Goal: Task Accomplishment & Management: Use online tool/utility

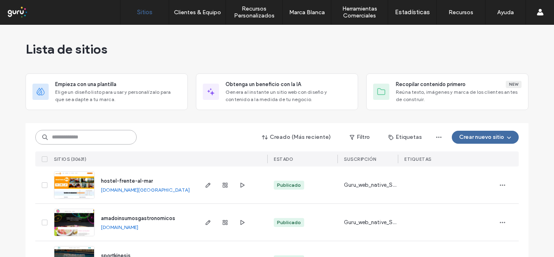
click at [89, 136] on input at bounding box center [85, 137] width 101 height 15
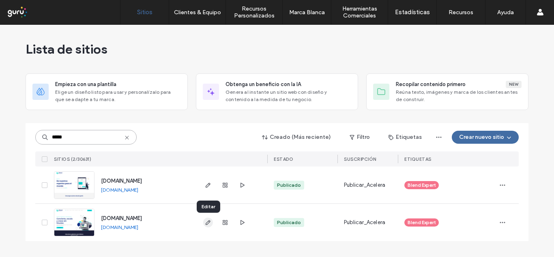
type input "*****"
click at [209, 224] on icon "button" at bounding box center [208, 222] width 6 height 6
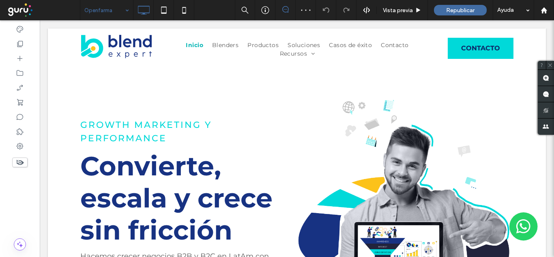
click at [110, 11] on input at bounding box center [104, 10] width 41 height 20
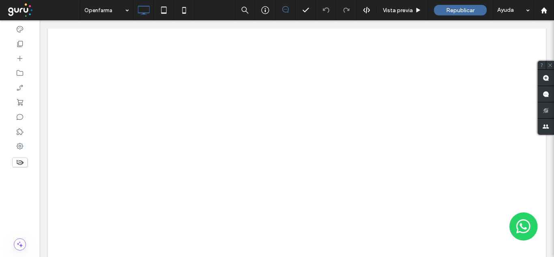
click at [43, 62] on body "Click To Paste Inicio Blenders Productos Soluciones Casos de éxito Contacto Rec…" at bounding box center [297, 262] width 514 height 484
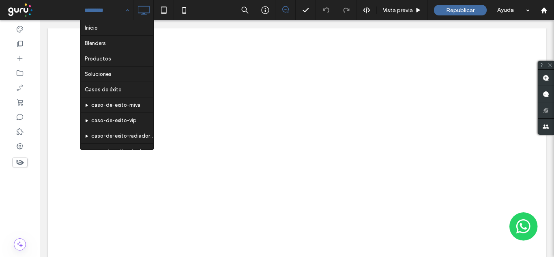
scroll to position [147, 0]
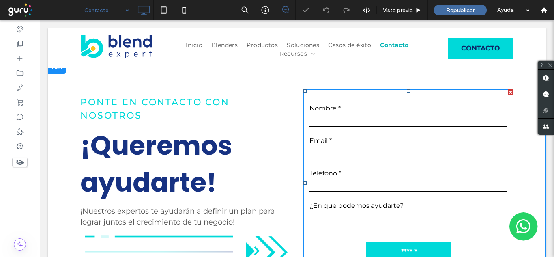
click at [336, 119] on input "text" at bounding box center [408, 120] width 198 height 12
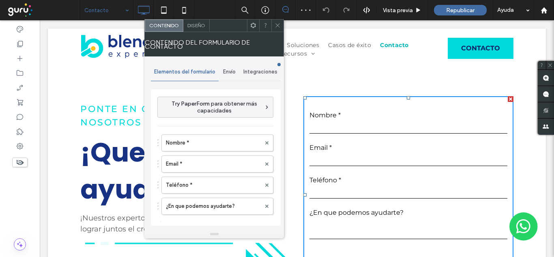
click at [255, 30] on span at bounding box center [253, 25] width 6 height 12
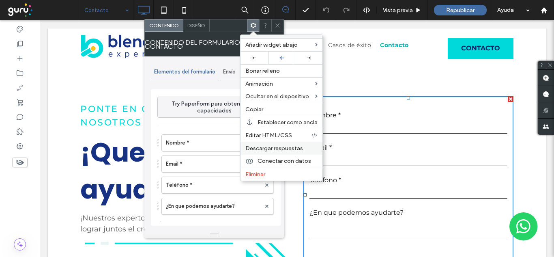
click at [257, 148] on span "Descargar respuestas" at bounding box center [274, 148] width 58 height 7
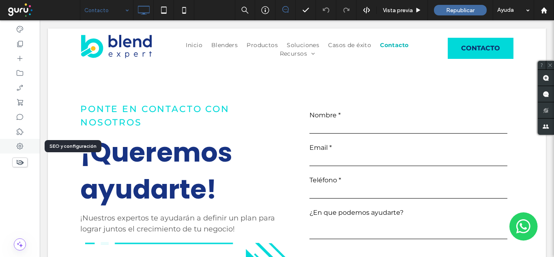
click at [19, 144] on use at bounding box center [20, 146] width 6 height 6
click at [124, 10] on div at bounding box center [277, 128] width 554 height 257
click at [98, 6] on div at bounding box center [277, 128] width 554 height 257
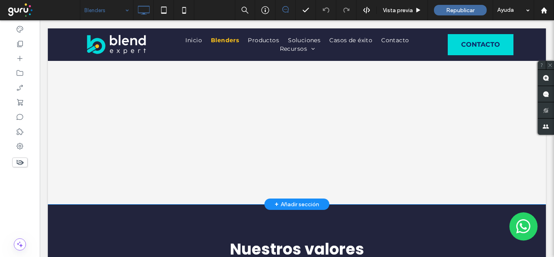
scroll to position [811, 0]
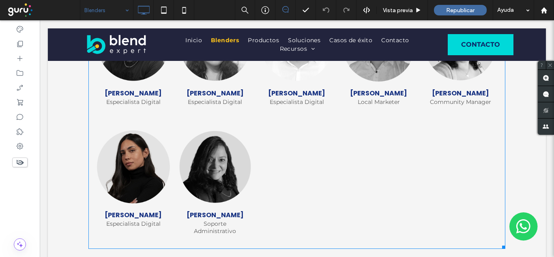
click at [144, 169] on link at bounding box center [133, 167] width 74 height 74
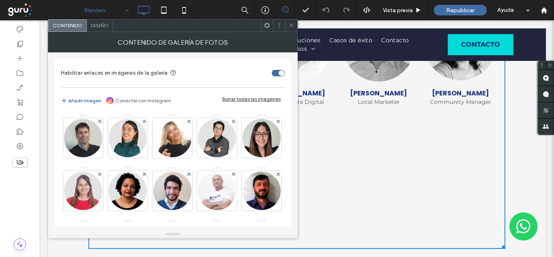
scroll to position [213, 0]
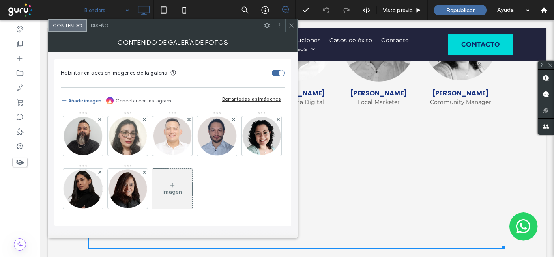
click at [175, 188] on icon at bounding box center [172, 185] width 6 height 6
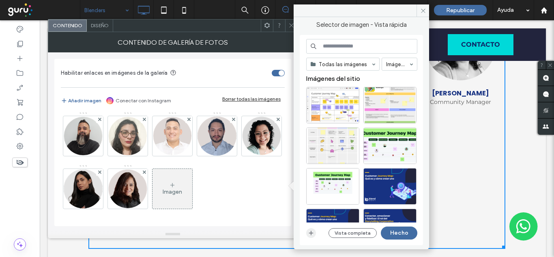
click at [312, 234] on icon "button" at bounding box center [311, 232] width 6 height 6
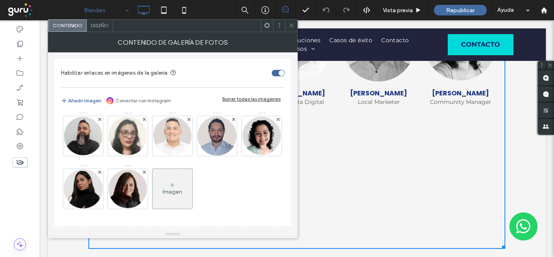
click at [163, 187] on div "Imagen" at bounding box center [172, 188] width 40 height 38
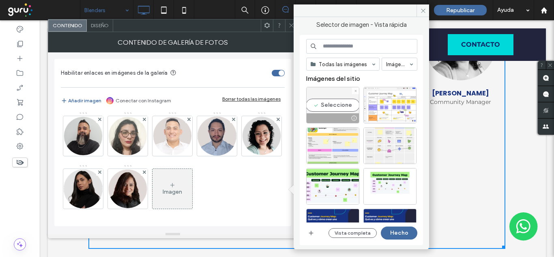
click at [330, 107] on div "Seleccione" at bounding box center [332, 105] width 53 height 36
click at [397, 231] on button "Hecho" at bounding box center [399, 232] width 36 height 13
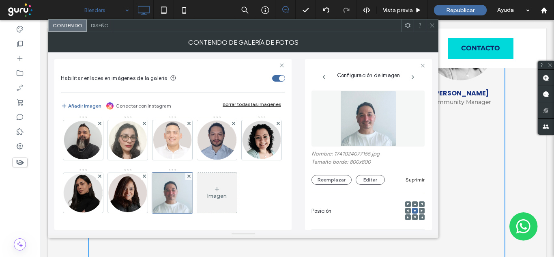
scroll to position [214, 0]
click at [358, 180] on button "Editar" at bounding box center [370, 180] width 29 height 10
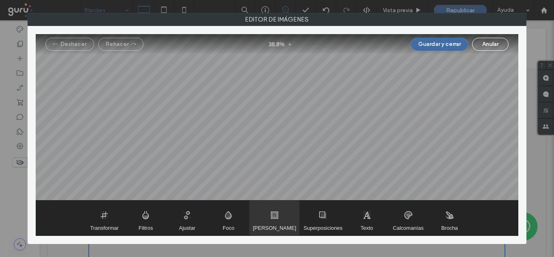
click at [274, 219] on span "Marcos" at bounding box center [274, 217] width 50 height 35
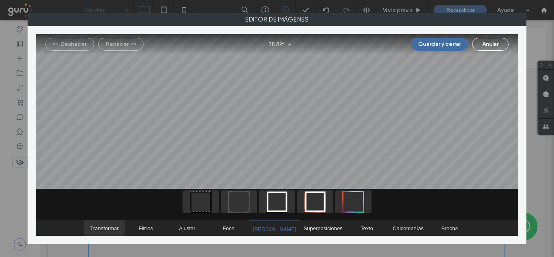
click at [107, 225] on span "Transformar" at bounding box center [104, 228] width 28 height 6
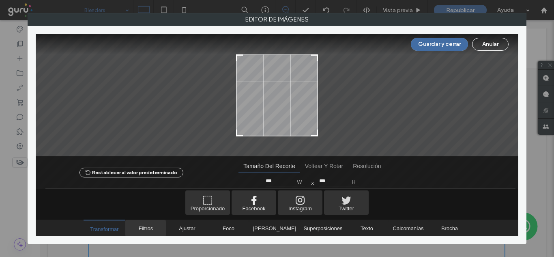
click at [142, 227] on span "Filtros" at bounding box center [145, 228] width 41 height 16
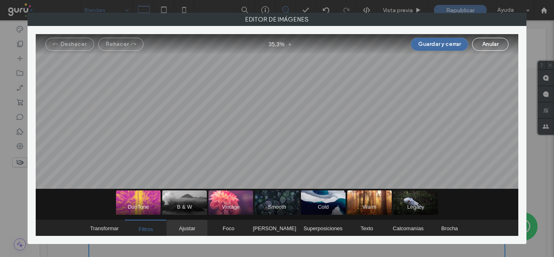
click at [187, 226] on span "Ajustar" at bounding box center [187, 228] width 16 height 6
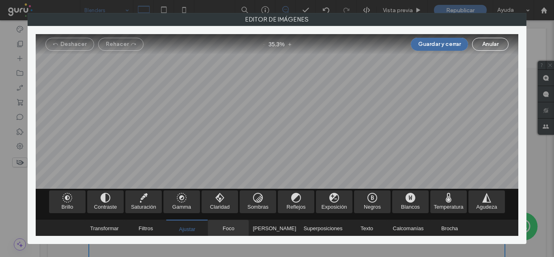
click at [229, 225] on span "Foco" at bounding box center [229, 228] width 12 height 6
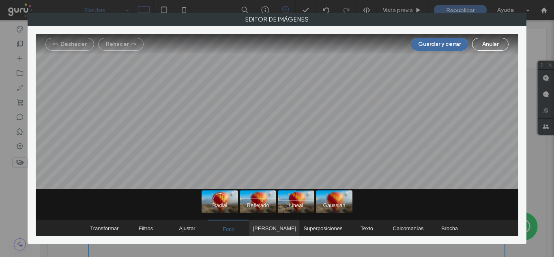
click at [272, 225] on span "Marcos" at bounding box center [274, 228] width 43 height 6
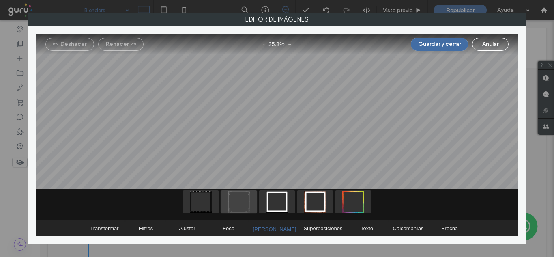
click at [245, 198] on span "Decoración artística" at bounding box center [239, 201] width 36 height 23
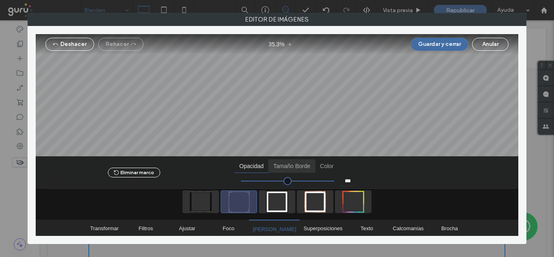
click at [292, 163] on span "Tamaño borde" at bounding box center [291, 165] width 47 height 13
type input "******"
type input "***"
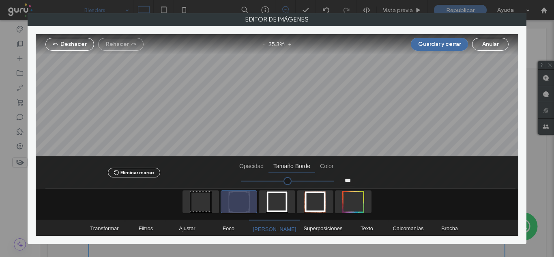
type input "*****"
type input "**"
drag, startPoint x: 263, startPoint y: 181, endPoint x: 216, endPoint y: 176, distance: 47.3
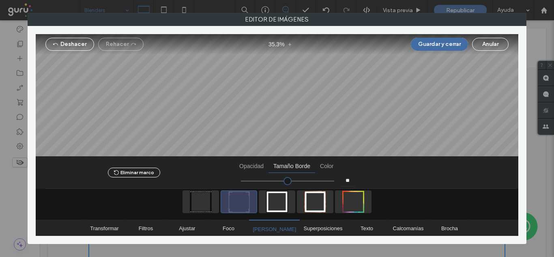
type input "**"
click at [241, 180] on input "range" at bounding box center [287, 180] width 93 height 1
click at [309, 227] on span "Superposiciones" at bounding box center [322, 228] width 39 height 6
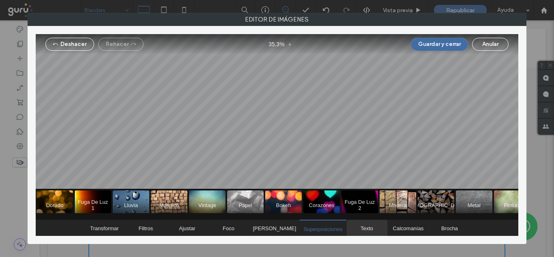
click at [355, 227] on span "Texto" at bounding box center [367, 228] width 41 height 16
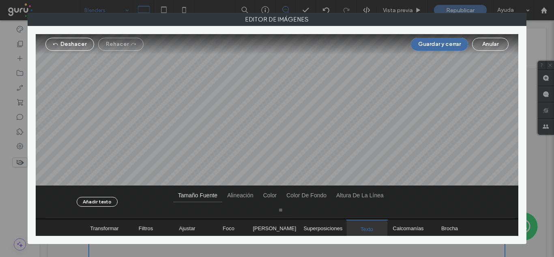
type input "**"
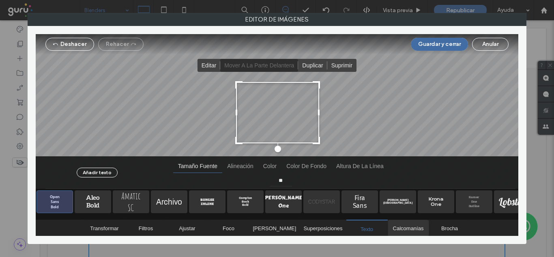
click at [398, 227] on span "Calcomanías" at bounding box center [408, 228] width 31 height 6
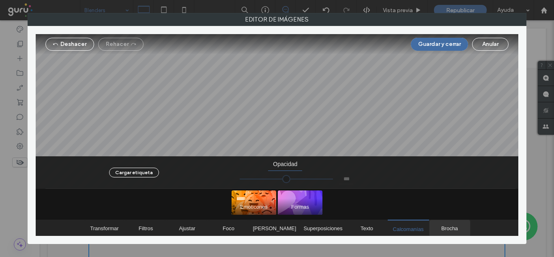
click at [435, 230] on span "Brocha" at bounding box center [449, 228] width 41 height 16
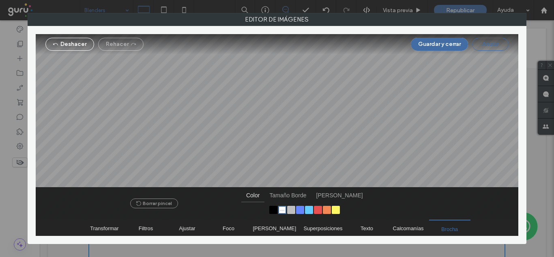
click at [480, 42] on button "Anular" at bounding box center [490, 44] width 36 height 13
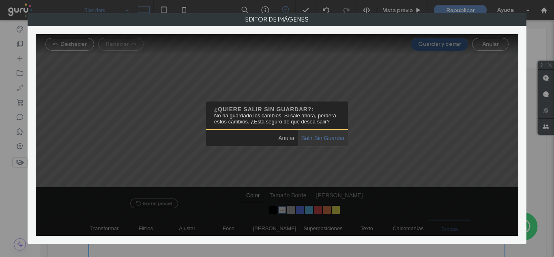
click at [313, 139] on span "Salir sin guardar" at bounding box center [323, 138] width 50 height 16
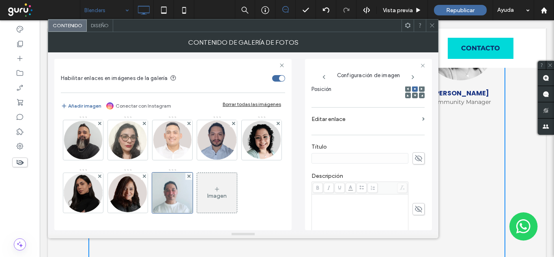
scroll to position [162, 0]
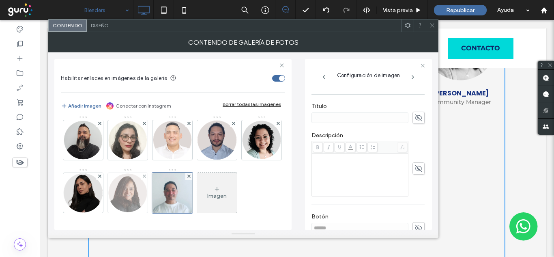
click at [134, 191] on img at bounding box center [128, 193] width 40 height 40
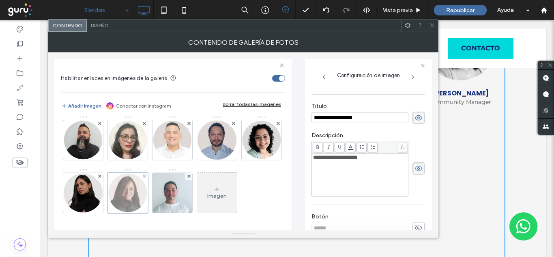
scroll to position [168, 0]
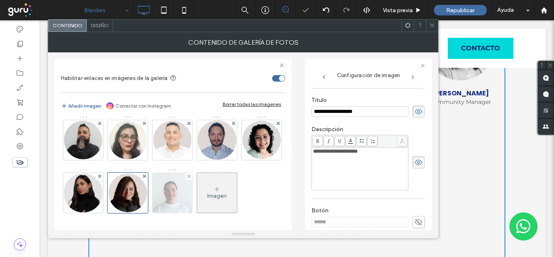
click at [176, 192] on img at bounding box center [172, 193] width 40 height 40
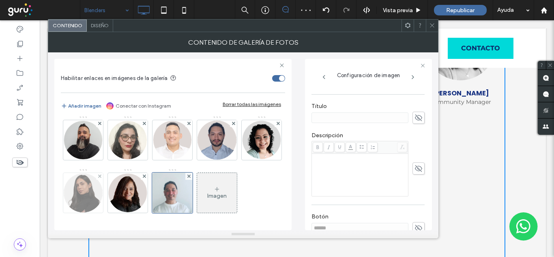
click at [88, 195] on img at bounding box center [83, 193] width 40 height 40
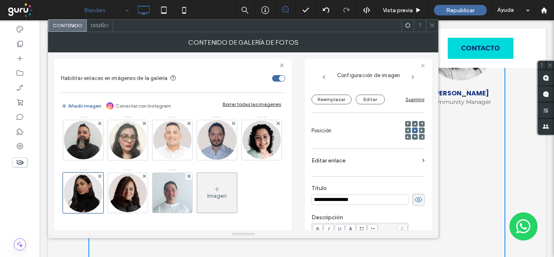
scroll to position [0, 0]
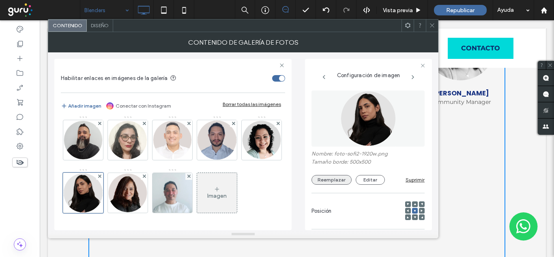
click at [332, 180] on button "Reemplazar" at bounding box center [331, 180] width 40 height 10
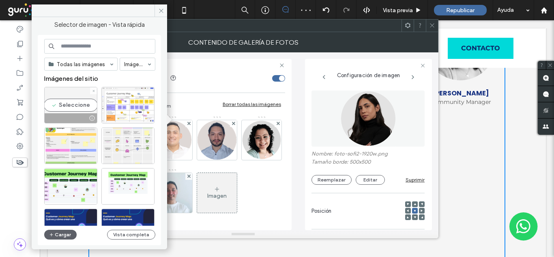
click at [70, 105] on div "Seleccione" at bounding box center [70, 105] width 53 height 36
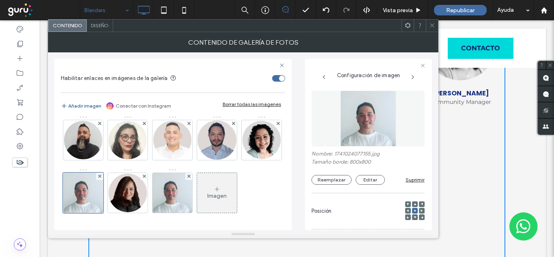
click at [433, 21] on span at bounding box center [432, 25] width 6 height 12
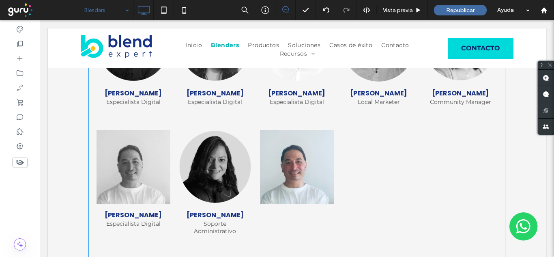
click at [283, 163] on link at bounding box center [297, 167] width 74 height 74
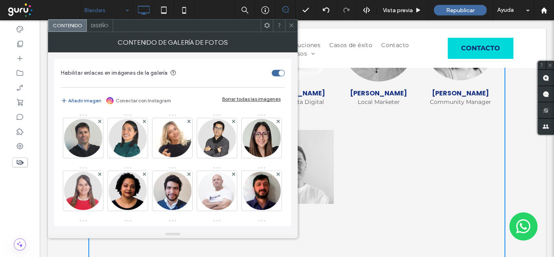
scroll to position [213, 0]
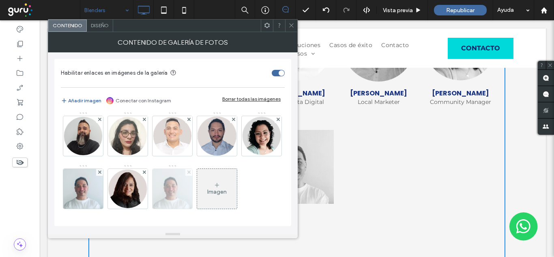
click at [187, 172] on icon at bounding box center [188, 171] width 3 height 3
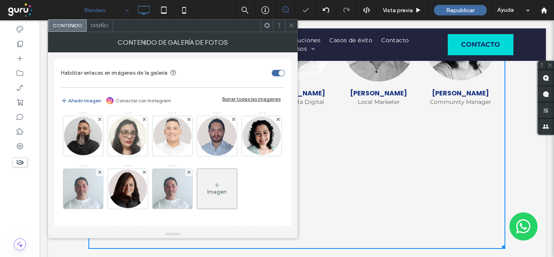
scroll to position [799, 0]
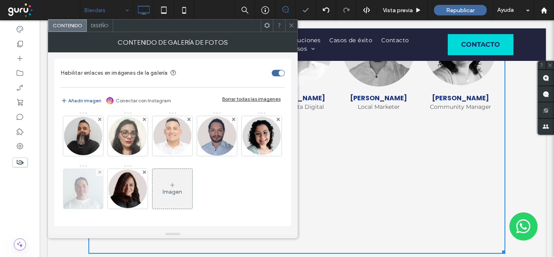
click at [92, 193] on img at bounding box center [83, 189] width 40 height 40
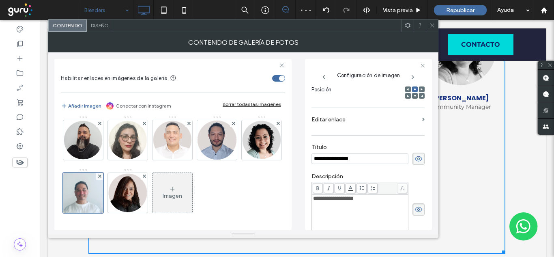
scroll to position [0, 0]
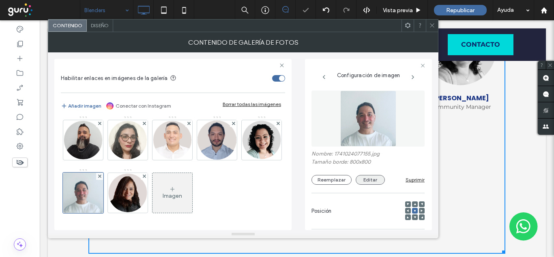
click at [366, 177] on button "Editar" at bounding box center [370, 180] width 29 height 10
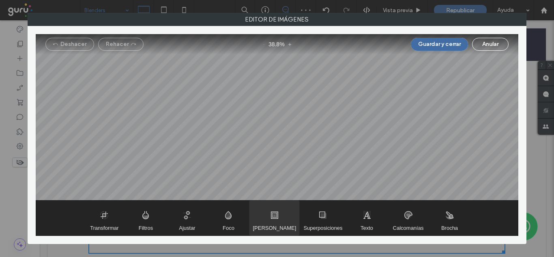
click at [279, 224] on span "Marcos" at bounding box center [274, 217] width 50 height 35
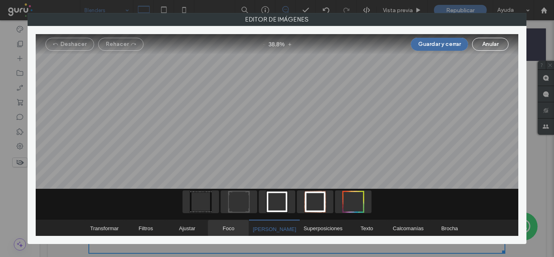
click at [230, 228] on span "Foco" at bounding box center [229, 228] width 12 height 6
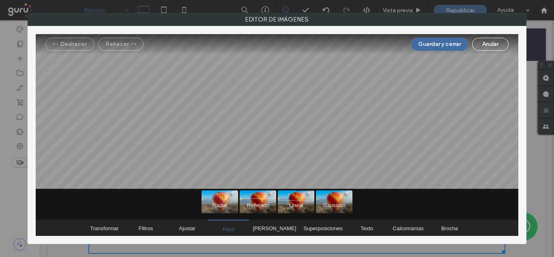
click at [218, 201] on span "Radial" at bounding box center [219, 201] width 36 height 23
type input "**"
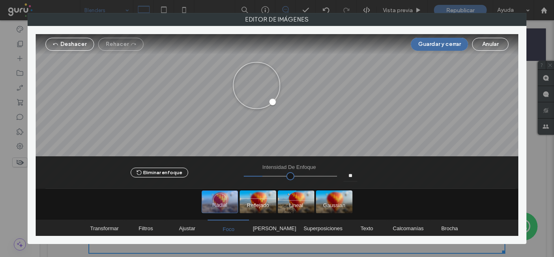
drag, startPoint x: 279, startPoint y: 117, endPoint x: 251, endPoint y: 82, distance: 44.5
click at [251, 82] on div at bounding box center [256, 85] width 47 height 47
drag, startPoint x: 264, startPoint y: 96, endPoint x: 266, endPoint y: 114, distance: 18.9
click at [266, 114] on div at bounding box center [268, 112] width 10 height 10
drag, startPoint x: 257, startPoint y: 85, endPoint x: 280, endPoint y: 120, distance: 42.5
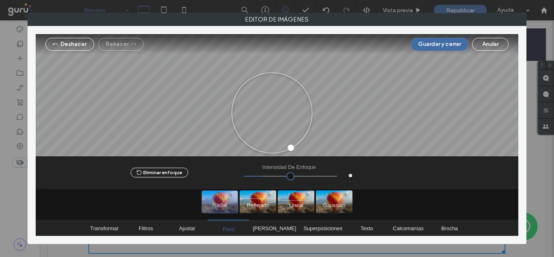
click at [280, 120] on div at bounding box center [271, 112] width 81 height 81
click at [195, 229] on span "Ajustar" at bounding box center [187, 228] width 16 height 6
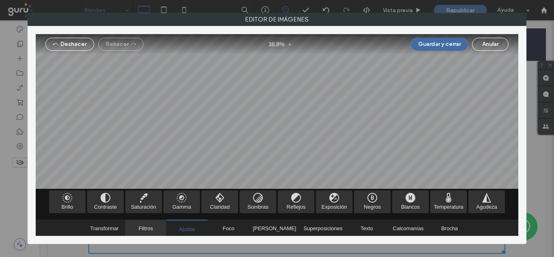
click at [147, 231] on span "Filtros" at bounding box center [146, 228] width 14 height 6
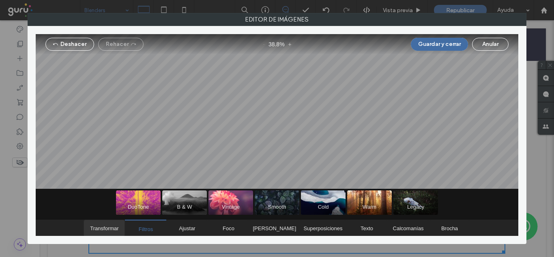
click at [114, 231] on span "Transformar" at bounding box center [104, 228] width 28 height 6
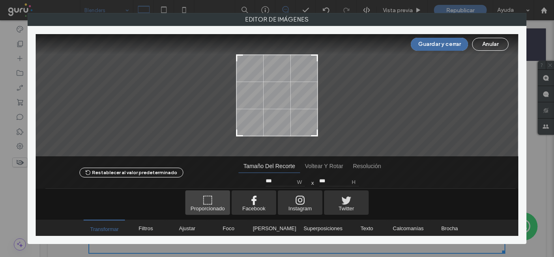
click at [212, 209] on span "Proporcionado" at bounding box center [207, 202] width 45 height 24
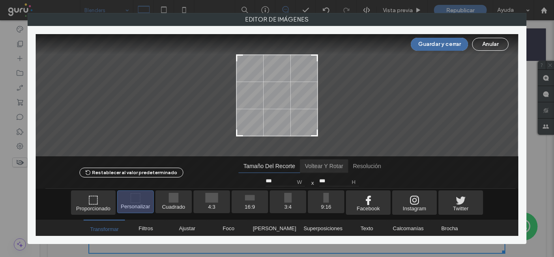
click at [312, 165] on span "Voltear y rotar" at bounding box center [324, 165] width 48 height 13
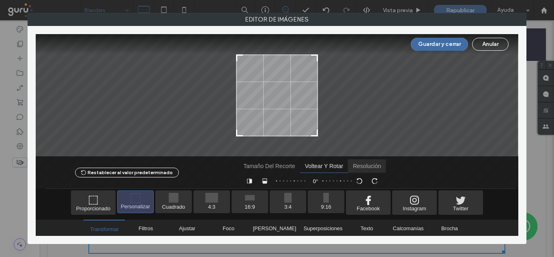
click at [351, 166] on span "Resolución" at bounding box center [367, 165] width 38 height 13
click at [321, 166] on span "Voltear y rotar" at bounding box center [324, 165] width 48 height 13
click at [264, 165] on span "Tamaño del recorte" at bounding box center [269, 165] width 62 height 13
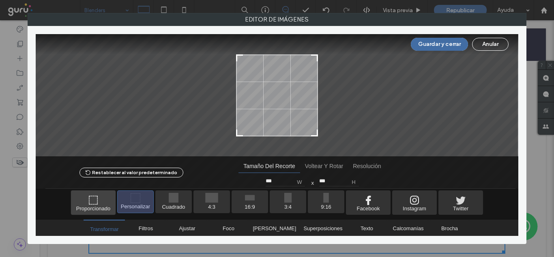
click at [88, 203] on span "Proporcionado" at bounding box center [93, 202] width 45 height 24
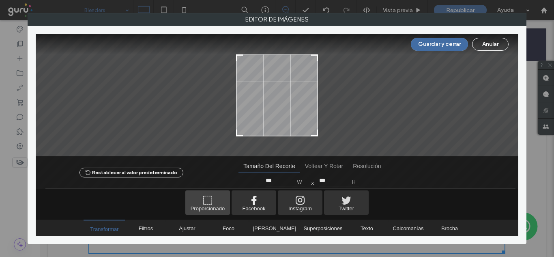
click at [213, 203] on span "Proporcionado" at bounding box center [207, 202] width 45 height 24
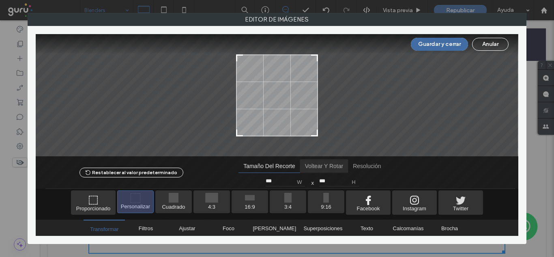
click at [326, 170] on span "Voltear y rotar" at bounding box center [324, 165] width 48 height 13
click at [317, 181] on div "0 °" at bounding box center [311, 181] width 79 height 8
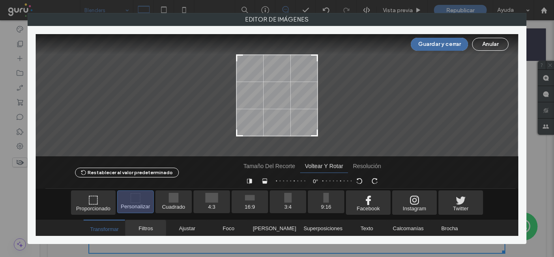
click at [160, 228] on span "Filtros" at bounding box center [145, 228] width 41 height 16
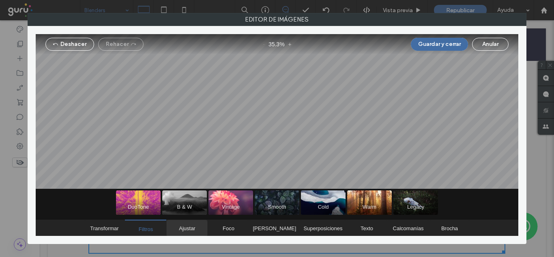
click at [186, 230] on span "Ajustar" at bounding box center [187, 228] width 16 height 6
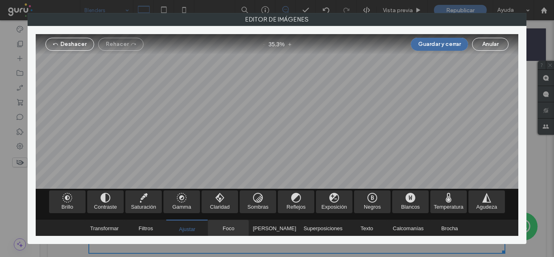
click at [224, 225] on span "Foco" at bounding box center [228, 228] width 41 height 16
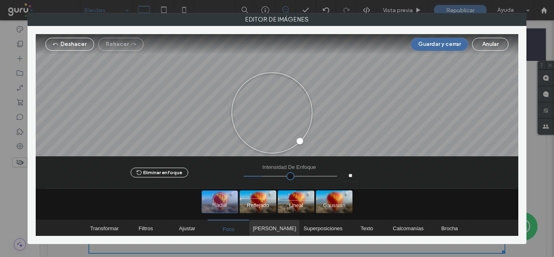
click at [289, 229] on span "Marcos" at bounding box center [274, 228] width 50 height 16
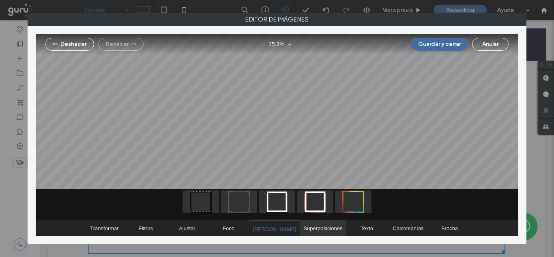
click at [321, 229] on span "Superposiciones" at bounding box center [322, 228] width 39 height 6
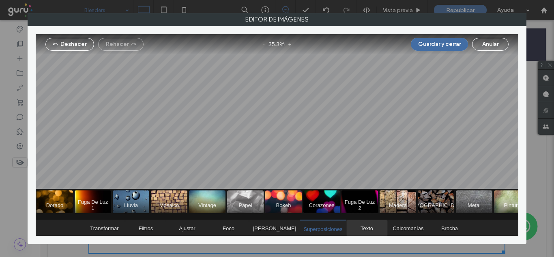
click at [362, 230] on span "Texto" at bounding box center [366, 228] width 13 height 6
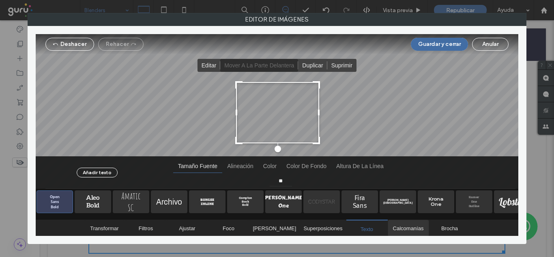
click at [396, 230] on span "Calcomanías" at bounding box center [408, 228] width 31 height 6
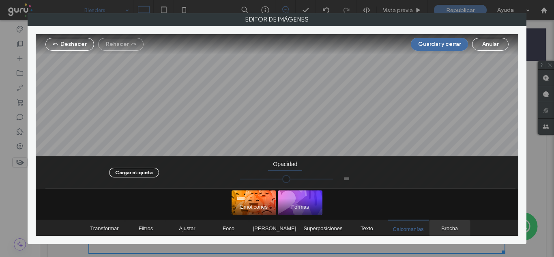
click at [441, 230] on span "Brocha" at bounding box center [449, 228] width 17 height 6
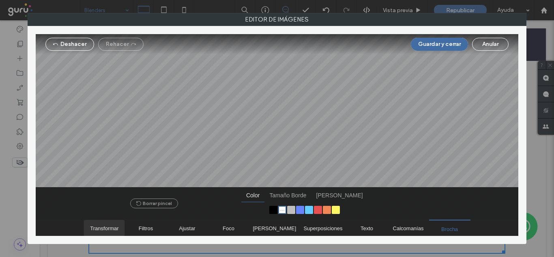
click at [113, 223] on span "Transformar" at bounding box center [104, 228] width 41 height 16
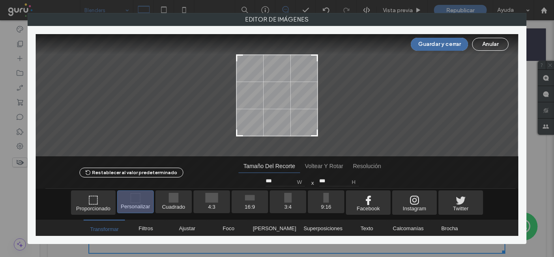
click at [139, 199] on span "Personalizar" at bounding box center [136, 202] width 36 height 22
click at [278, 90] on div at bounding box center [277, 95] width 82 height 82
click at [349, 119] on div at bounding box center [418, 95] width 200 height 82
drag, startPoint x: 281, startPoint y: 100, endPoint x: 252, endPoint y: 102, distance: 29.3
click at [252, 102] on div at bounding box center [277, 95] width 82 height 82
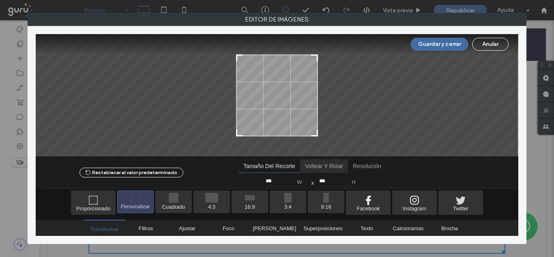
click at [315, 167] on span "Voltear y rotar" at bounding box center [324, 165] width 48 height 13
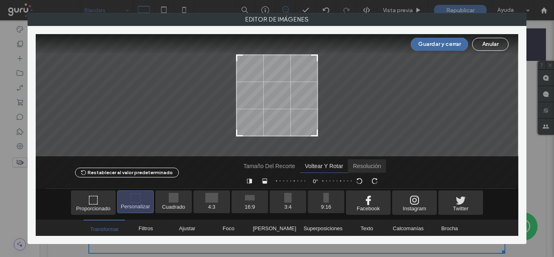
click at [366, 167] on span "Resolución" at bounding box center [367, 165] width 38 height 13
click at [270, 105] on div at bounding box center [277, 95] width 82 height 82
drag, startPoint x: 284, startPoint y: 90, endPoint x: 223, endPoint y: 96, distance: 60.6
click at [223, 96] on div at bounding box center [277, 95] width 482 height 122
click at [274, 100] on div at bounding box center [277, 95] width 82 height 82
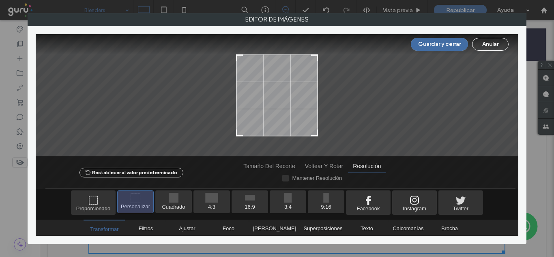
click at [274, 100] on div at bounding box center [277, 95] width 82 height 82
click at [273, 102] on div at bounding box center [277, 95] width 82 height 82
click at [486, 47] on button "Anular" at bounding box center [490, 44] width 36 height 13
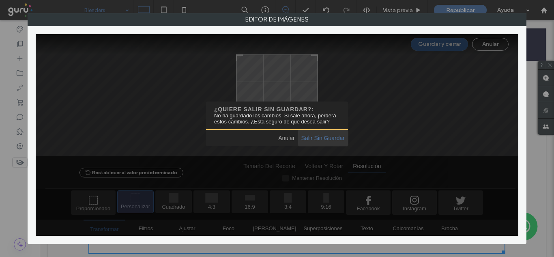
click at [316, 137] on span "Salir sin guardar" at bounding box center [323, 138] width 50 height 16
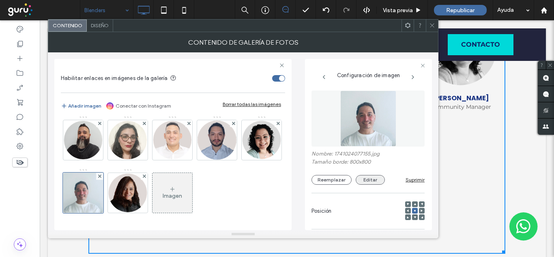
click at [366, 181] on button "Editar" at bounding box center [370, 180] width 29 height 10
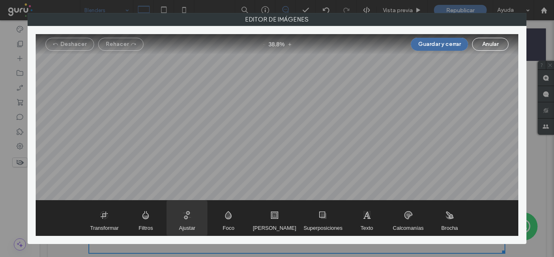
click at [191, 225] on span "Ajustar" at bounding box center [187, 228] width 16 height 6
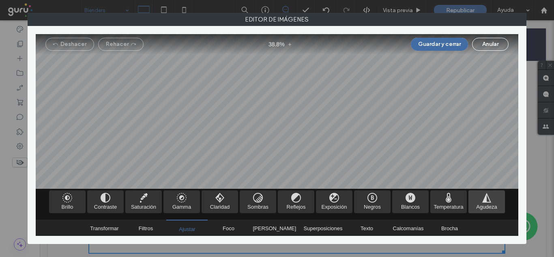
click at [486, 203] on span "Agudeza" at bounding box center [486, 201] width 36 height 23
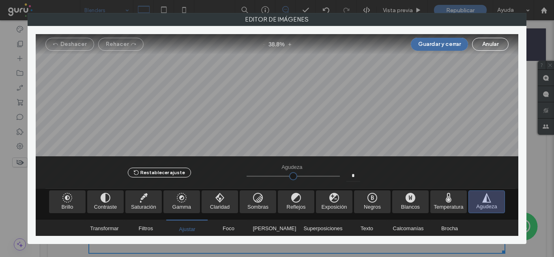
type input "*"
type input "***"
drag, startPoint x: 293, startPoint y: 174, endPoint x: 358, endPoint y: 177, distance: 64.9
click at [340, 176] on input "range" at bounding box center [292, 176] width 93 height 1
type input "****"
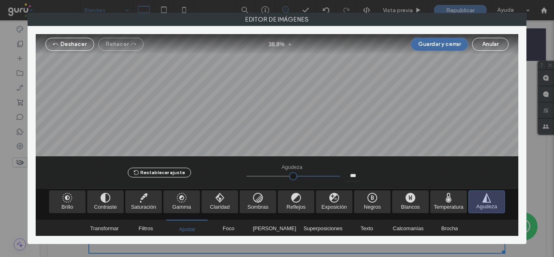
type input "*"
type input "****"
type input "*"
drag, startPoint x: 335, startPoint y: 175, endPoint x: 293, endPoint y: 174, distance: 41.8
click at [293, 176] on input "range" at bounding box center [292, 176] width 93 height 1
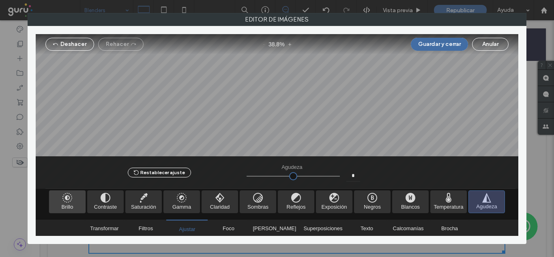
click at [66, 203] on span "Brillo" at bounding box center [67, 201] width 36 height 23
type input "*"
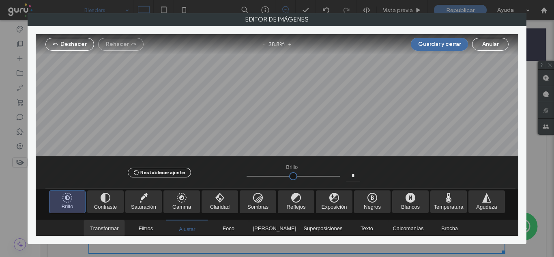
click at [107, 229] on span "Transformar" at bounding box center [104, 228] width 28 height 6
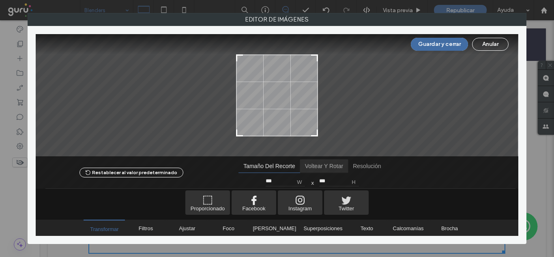
click at [314, 165] on span "Voltear y rotar" at bounding box center [324, 165] width 48 height 13
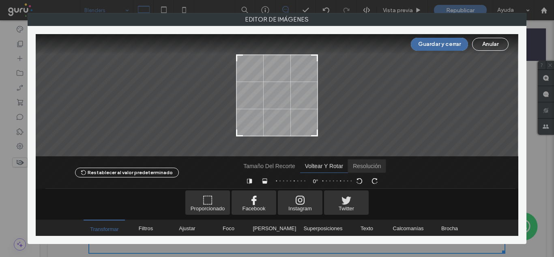
click at [364, 166] on span "Resolución" at bounding box center [367, 165] width 38 height 13
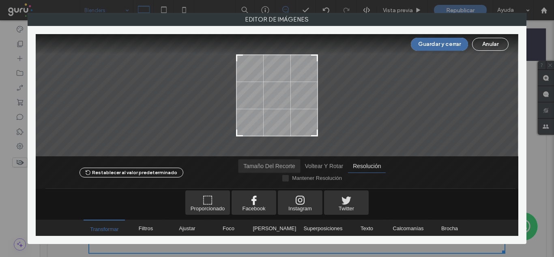
click at [249, 162] on span "Tamaño del recorte" at bounding box center [269, 165] width 62 height 13
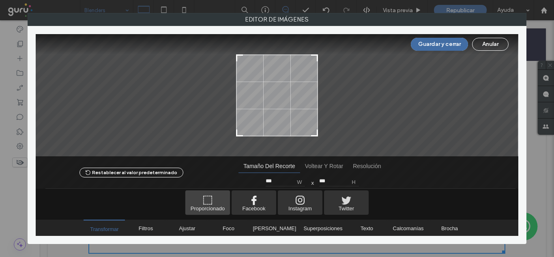
click at [206, 201] on span "Proporcionado" at bounding box center [207, 202] width 45 height 24
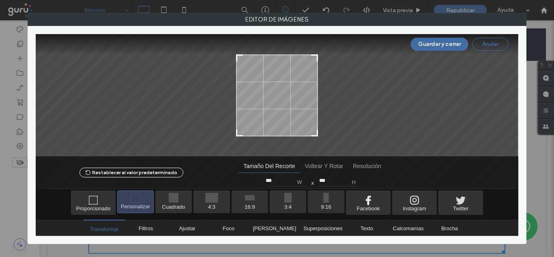
click at [484, 44] on button "Anular" at bounding box center [490, 44] width 36 height 13
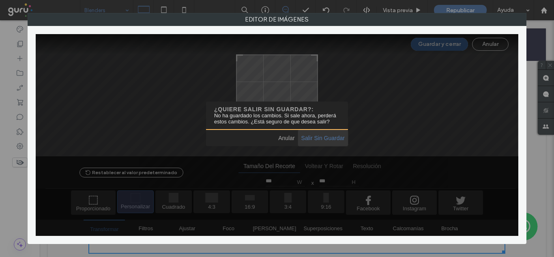
click at [322, 134] on span "Salir sin guardar" at bounding box center [323, 138] width 50 height 16
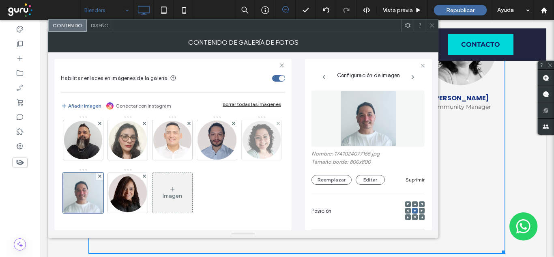
click at [242, 147] on img at bounding box center [262, 140] width 40 height 40
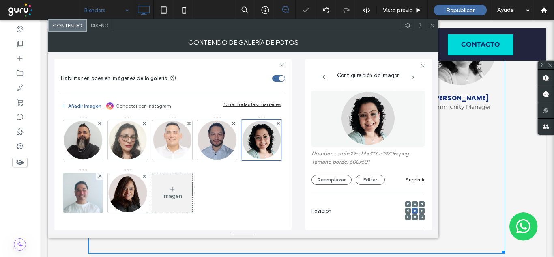
click at [353, 122] on img at bounding box center [368, 118] width 56 height 56
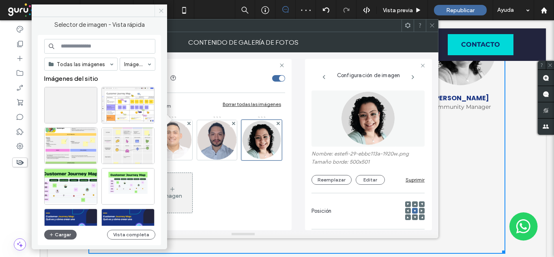
click at [161, 12] on icon at bounding box center [161, 11] width 6 height 6
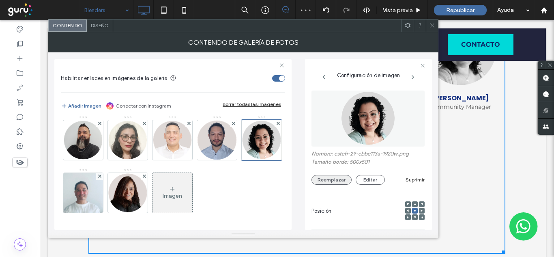
click at [331, 178] on button "Reemplazar" at bounding box center [331, 180] width 40 height 10
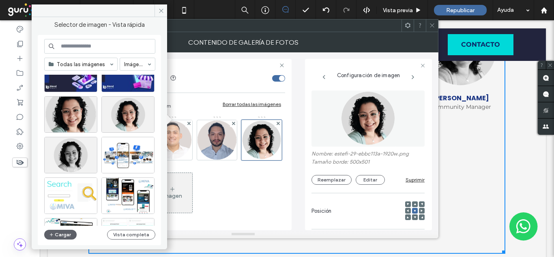
scroll to position [4815, 0]
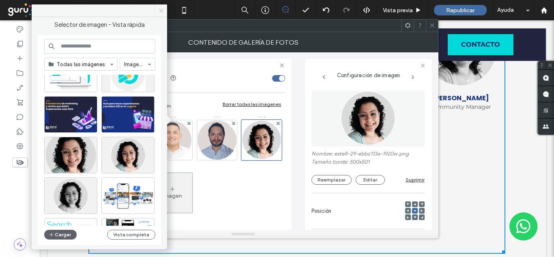
click at [156, 9] on span at bounding box center [160, 10] width 13 height 12
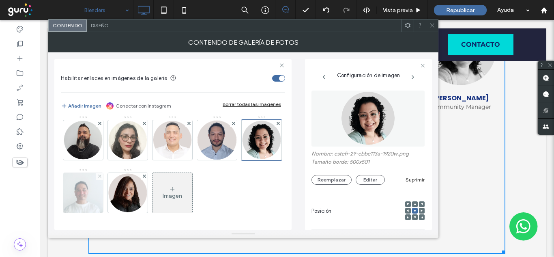
click at [99, 177] on icon at bounding box center [99, 175] width 3 height 3
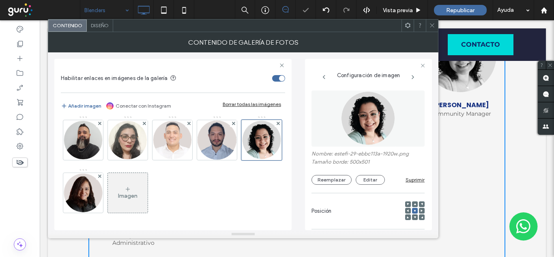
scroll to position [806, 0]
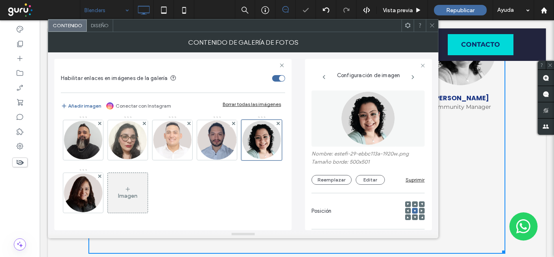
click at [431, 24] on icon at bounding box center [432, 25] width 6 height 6
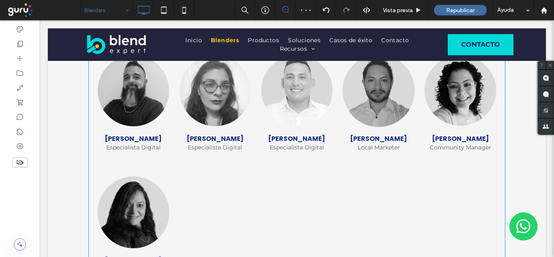
scroll to position [725, 0]
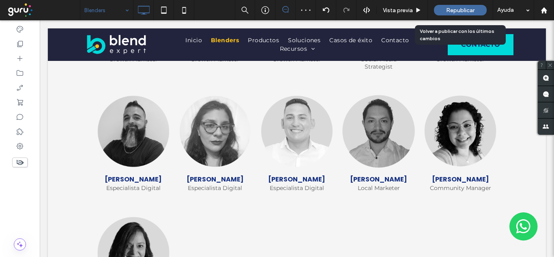
click at [453, 9] on span "Republicar" at bounding box center [460, 10] width 28 height 7
